Goal: Task Accomplishment & Management: Use online tool/utility

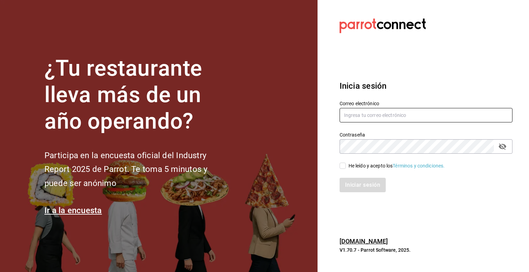
type input "[PERSON_NAME][EMAIL_ADDRESS][DOMAIN_NAME]"
click at [346, 166] on span "He leído y acepto los Términos y condiciones." at bounding box center [395, 165] width 99 height 7
click at [346, 166] on input "He leído y acepto los Términos y condiciones." at bounding box center [342, 166] width 6 height 6
checkbox input "true"
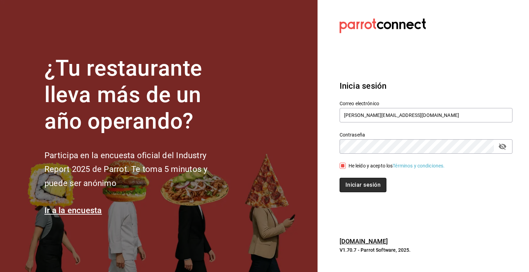
click at [358, 179] on button "Iniciar sesión" at bounding box center [362, 185] width 47 height 14
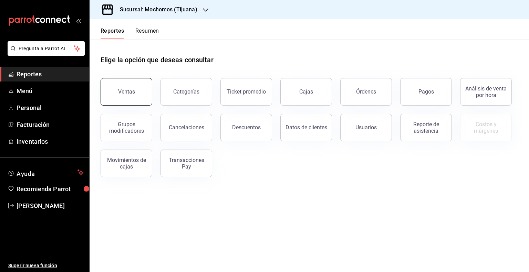
click at [139, 97] on button "Ventas" at bounding box center [126, 92] width 52 height 28
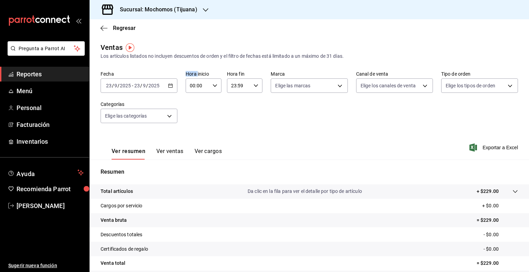
click at [166, 84] on div "2025-09-23 23 / 9 / 2025 - 2025-09-23 23 / 9 / 2025" at bounding box center [138, 85] width 77 height 14
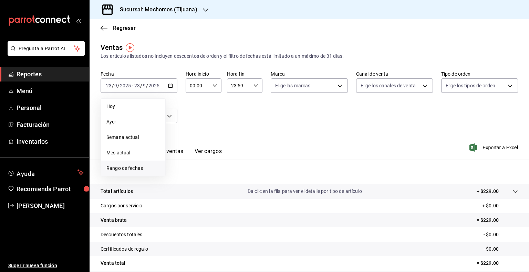
click at [125, 169] on span "Rango de fechas" at bounding box center [132, 168] width 53 height 7
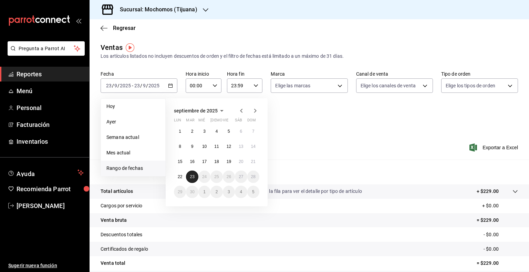
click at [191, 175] on abbr "23" at bounding box center [192, 176] width 4 height 5
click at [182, 174] on button "22" at bounding box center [180, 177] width 12 height 12
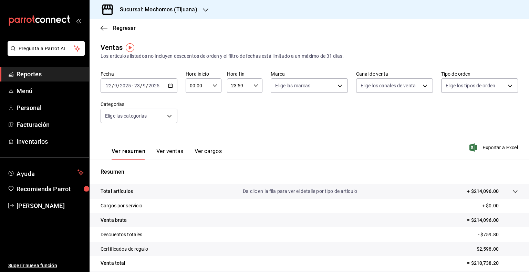
click at [209, 88] on div "00:00 Hora inicio" at bounding box center [203, 85] width 36 height 14
click at [198, 121] on button "05" at bounding box center [193, 116] width 15 height 14
type input "05:00"
click at [198, 121] on button "05" at bounding box center [193, 116] width 15 height 14
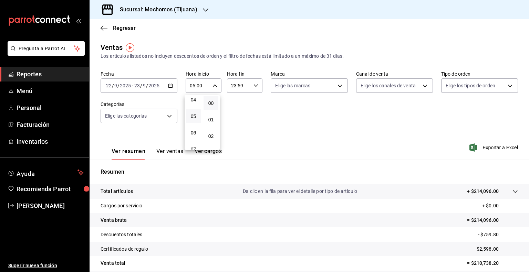
click at [335, 89] on div at bounding box center [264, 136] width 529 height 272
click at [335, 89] on body "Pregunta a Parrot AI Reportes Menú Personal Facturación Inventarios Ayuda Recom…" at bounding box center [264, 136] width 529 height 272
click at [308, 115] on li "Ver todas" at bounding box center [306, 112] width 75 height 20
type input "c300ab0f-4e96-434a-ab79-9fec8b673c9f"
checkbox input "true"
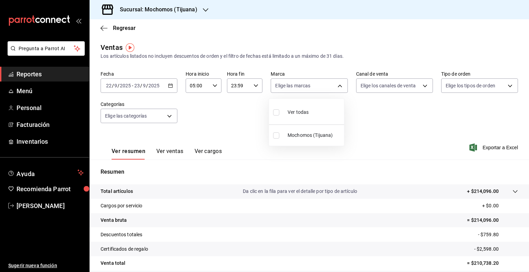
checkbox input "true"
click at [390, 79] on div at bounding box center [264, 136] width 529 height 272
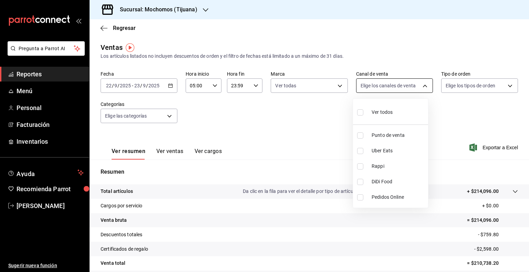
click at [391, 85] on body "Pregunta a Parrot AI Reportes Menú Personal Facturación Inventarios Ayuda Recom…" at bounding box center [264, 136] width 529 height 272
click at [379, 118] on div "Ver todos" at bounding box center [374, 111] width 35 height 15
type input "PARROT,UBER_EATS,RAPPI,DIDI_FOOD,ONLINE"
checkbox input "true"
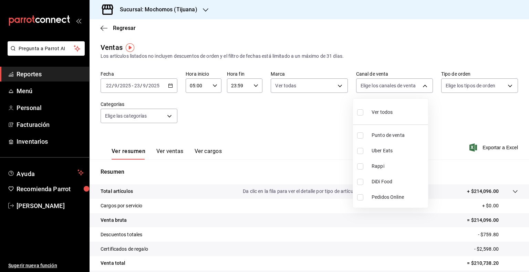
checkbox input "true"
click at [467, 86] on div at bounding box center [264, 136] width 529 height 272
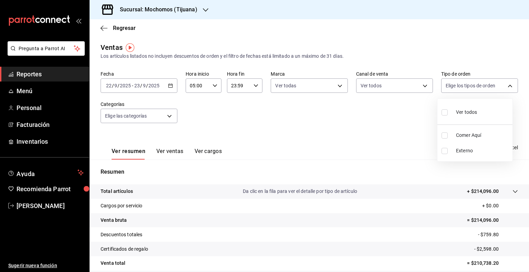
click at [467, 86] on body "Pregunta a Parrot AI Reportes Menú Personal Facturación Inventarios Ayuda Recom…" at bounding box center [264, 136] width 529 height 272
click at [468, 111] on span "Ver todos" at bounding box center [466, 112] width 21 height 7
type input "59fdec9d-7e45-44f1-b527-5416629fe4e9,EXTERNAL"
checkbox input "true"
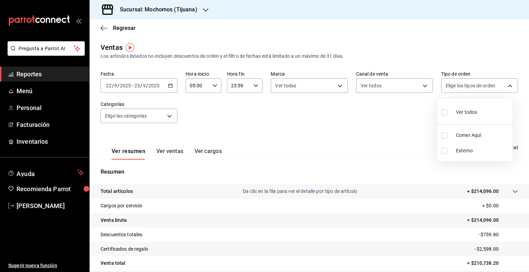
checkbox input "true"
click at [161, 118] on div at bounding box center [264, 136] width 529 height 272
click at [163, 118] on body "Pregunta a Parrot AI Reportes Menú Personal Facturación Inventarios Ayuda Recom…" at bounding box center [264, 136] width 529 height 272
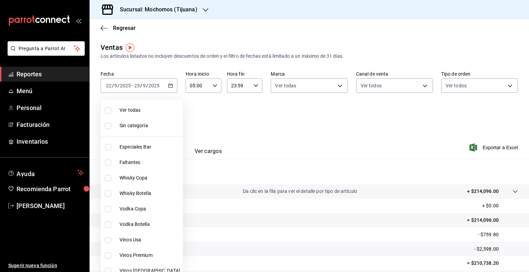
click at [138, 115] on li "Ver todas" at bounding box center [142, 110] width 82 height 15
type input "d01c1a80-0c2c-4bb7-96a3-2750fe7e1a71,a374eb17-8ac6-42e7-8227-74a2ddfc174f,358d4…"
checkbox input "true"
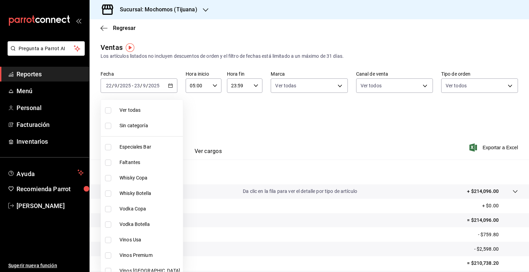
checkbox input "true"
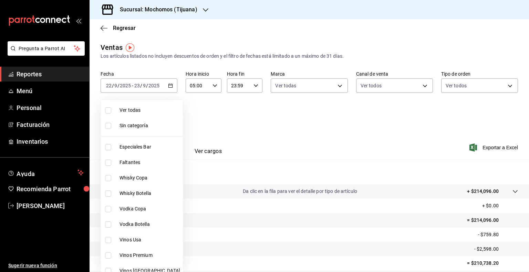
checkbox input "true"
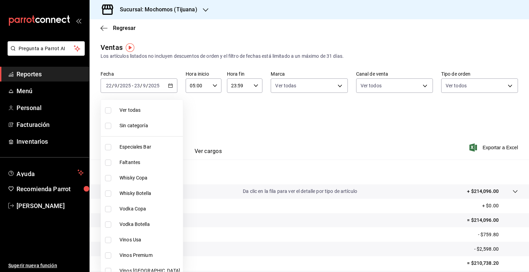
checkbox input "true"
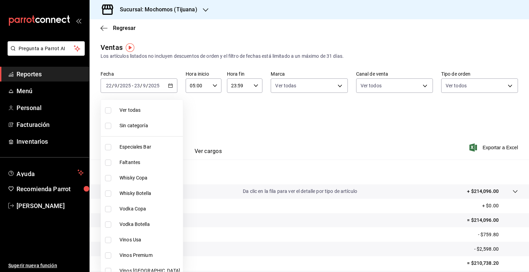
checkbox input "true"
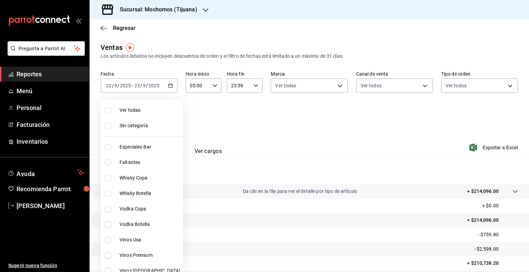
checkbox input "true"
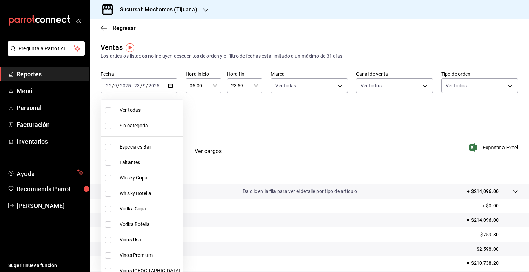
checkbox input "true"
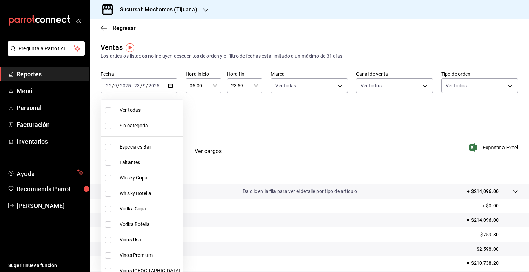
checkbox input "true"
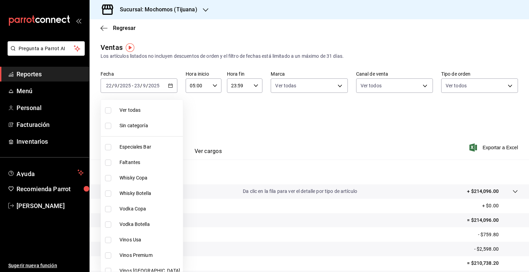
checkbox input "true"
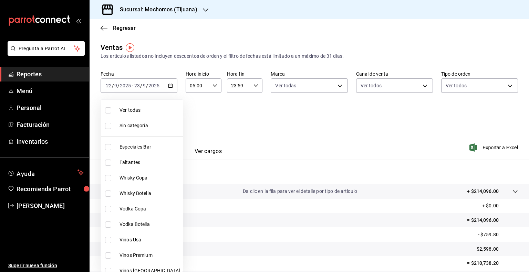
checkbox input "true"
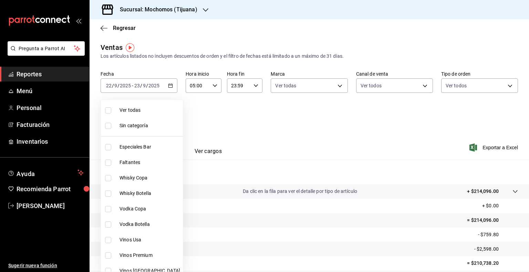
checkbox input "true"
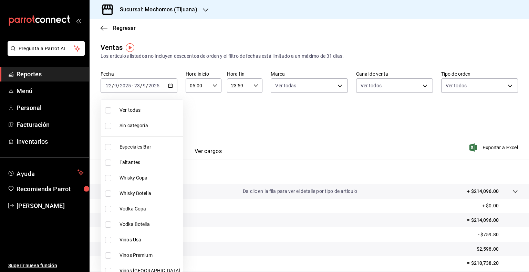
checkbox input "true"
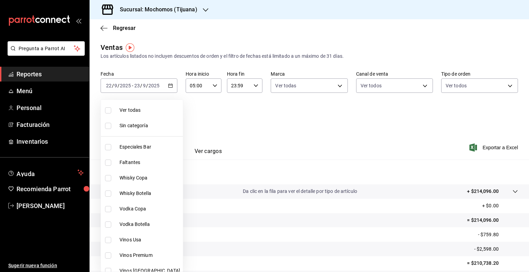
checkbox input "true"
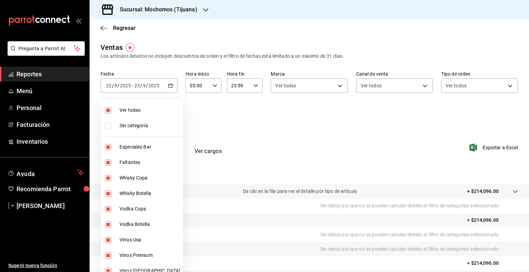
click at [484, 149] on div at bounding box center [264, 136] width 529 height 272
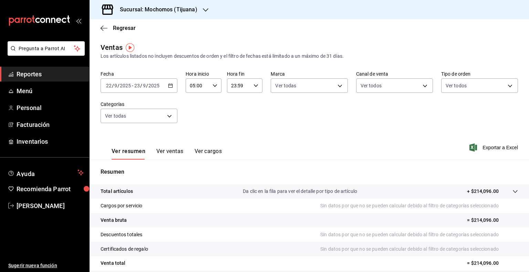
click at [484, 149] on span "Exportar a Excel" at bounding box center [493, 148] width 47 height 8
